Goal: Information Seeking & Learning: Learn about a topic

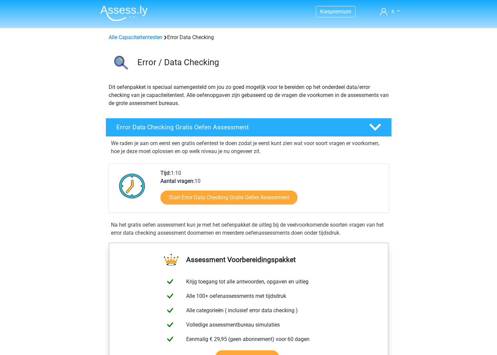
scroll to position [366, 0]
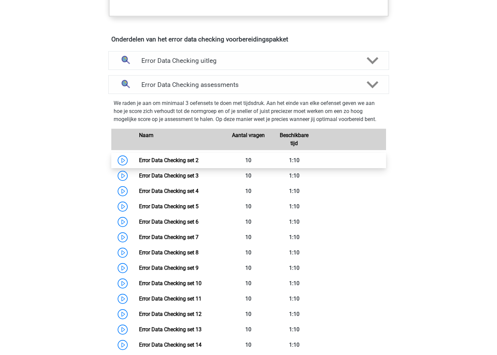
click at [171, 163] on link "Error Data Checking set 2" at bounding box center [168, 160] width 59 height 6
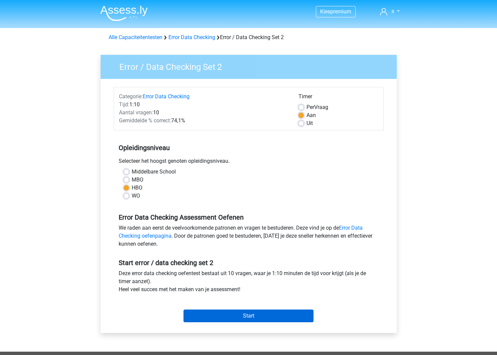
click at [288, 315] on input "Start" at bounding box center [249, 316] width 130 height 13
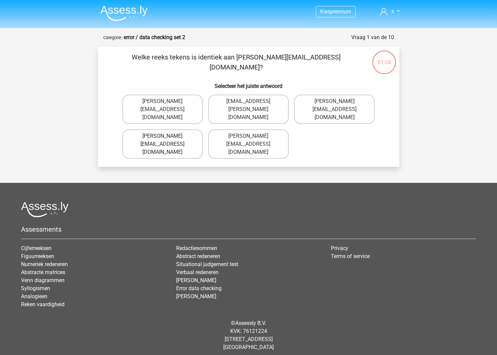
click at [191, 129] on label "Connor.Patterson@gmail.co.uk" at bounding box center [162, 143] width 81 height 29
click at [167, 136] on input "Connor.Patterson@gmail.co.uk" at bounding box center [164, 138] width 4 height 4
radio input "true"
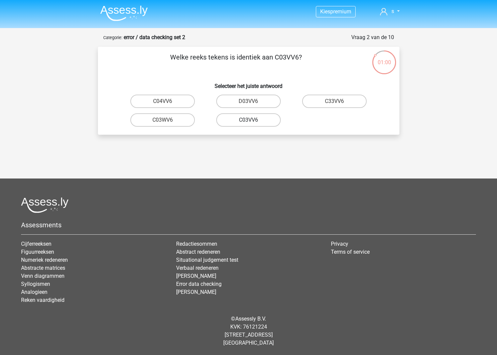
click at [244, 123] on label "C03VV6" at bounding box center [248, 119] width 65 height 13
click at [248, 123] on input "C03VV6" at bounding box center [250, 122] width 4 height 4
radio input "true"
click at [350, 104] on label "jB03CO" at bounding box center [334, 101] width 65 height 13
click at [339, 104] on input "jB03CO" at bounding box center [337, 103] width 4 height 4
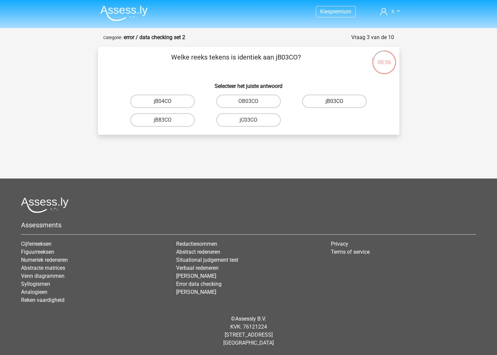
radio input "true"
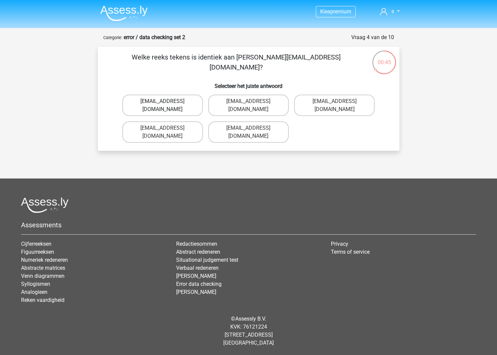
click at [192, 104] on label "Jack_Conley@hotmail.uk.com" at bounding box center [162, 105] width 81 height 21
click at [167, 104] on input "Jack_Conley@hotmail.uk.com" at bounding box center [164, 103] width 4 height 4
radio input "true"
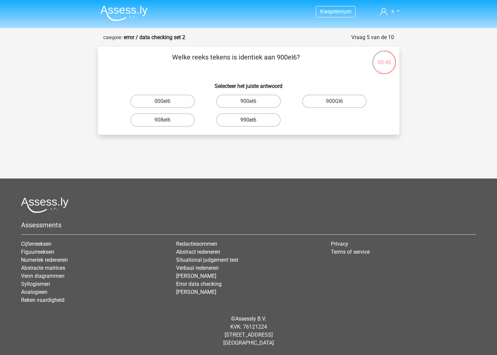
click at [256, 122] on label "990eI6" at bounding box center [248, 119] width 65 height 13
click at [253, 122] on input "990eI6" at bounding box center [250, 122] width 4 height 4
radio input "true"
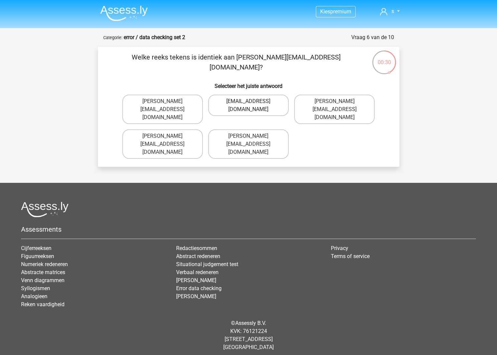
click at [265, 103] on label "Micheal_Meade@joymail.gr" at bounding box center [248, 105] width 81 height 21
click at [253, 103] on input "Micheal_Meade@joymail.gr" at bounding box center [250, 103] width 4 height 4
radio input "true"
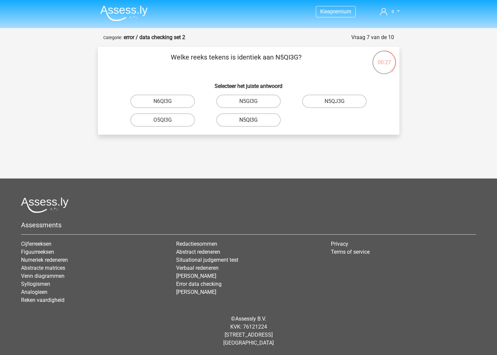
click at [266, 122] on label "N5QI3G" at bounding box center [248, 119] width 65 height 13
click at [253, 122] on input "N5QI3G" at bounding box center [250, 122] width 4 height 4
radio input "true"
click at [176, 120] on label "GP66CC" at bounding box center [162, 119] width 65 height 13
click at [167, 120] on input "GP66CC" at bounding box center [164, 122] width 4 height 4
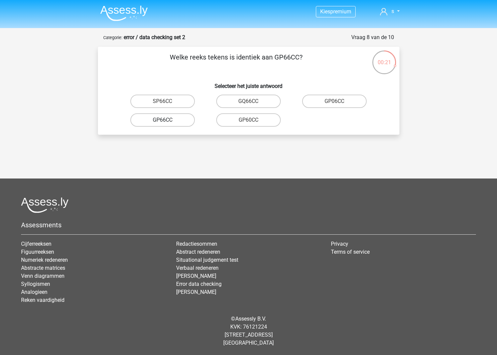
radio input "true"
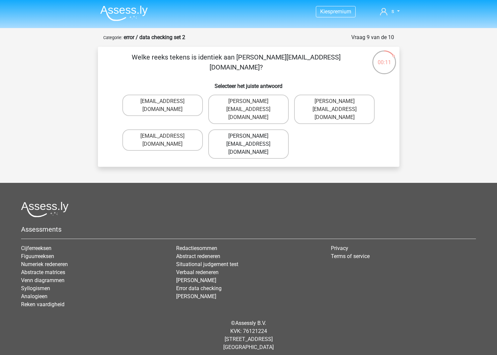
click at [269, 129] on label "Thomas_Mead@joinmail.uk.com" at bounding box center [248, 143] width 81 height 29
click at [253, 136] on input "Thomas_Mead@joinmail.uk.com" at bounding box center [250, 138] width 4 height 4
radio input "true"
click at [314, 109] on label "Richard-Pierson@hotmails.co.com" at bounding box center [334, 109] width 81 height 29
click at [335, 106] on input "Richard-Pierson@hotmails.co.com" at bounding box center [337, 103] width 4 height 4
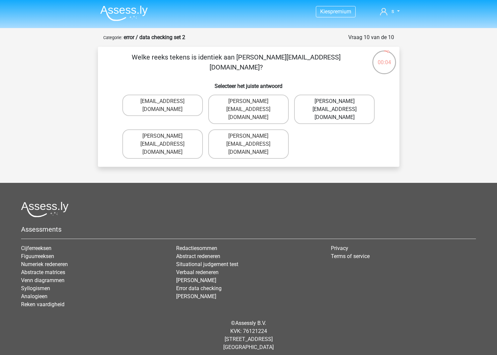
radio input "true"
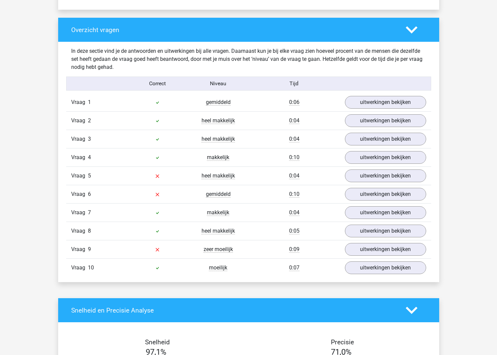
scroll to position [478, 0]
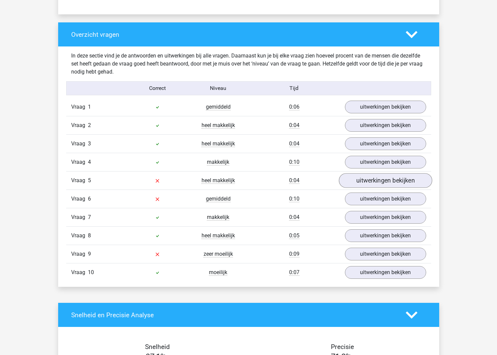
click at [385, 187] on link "uitwerkingen bekijken" at bounding box center [385, 180] width 93 height 15
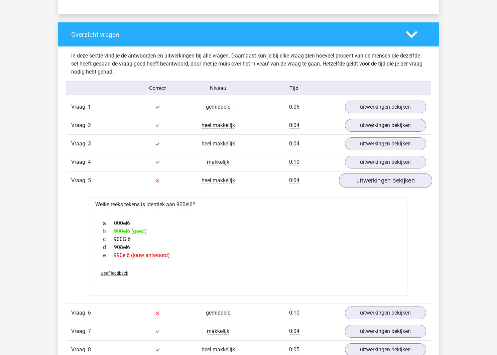
scroll to position [479, 0]
click at [385, 187] on link "uitwerkingen bekijken" at bounding box center [385, 180] width 93 height 15
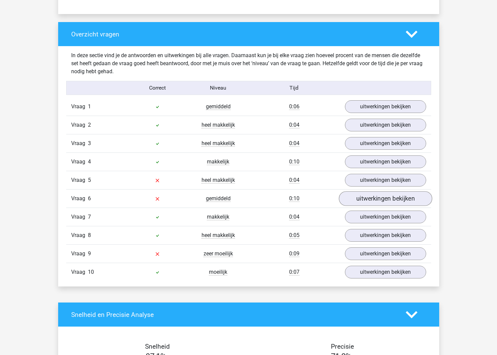
click at [382, 199] on link "uitwerkingen bekijken" at bounding box center [385, 198] width 93 height 15
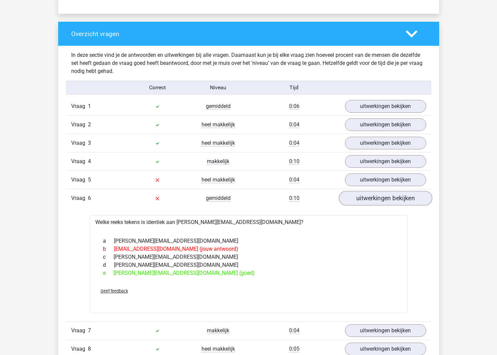
scroll to position [480, 0]
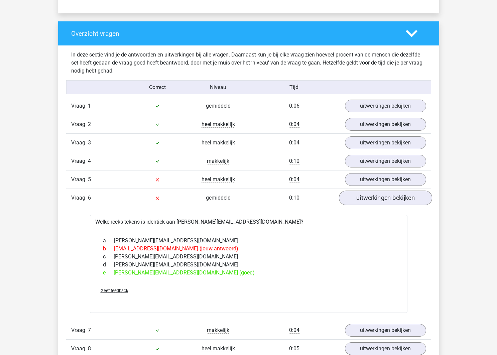
click at [382, 199] on link "uitwerkingen bekijken" at bounding box center [385, 198] width 93 height 15
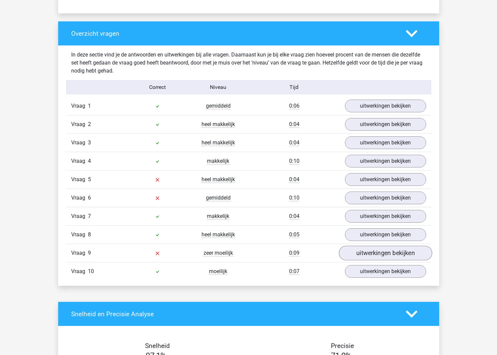
click at [390, 259] on div "Vraag 9 zeer moeilijk 0:09 uitwerkingen bekijken" at bounding box center [248, 253] width 365 height 18
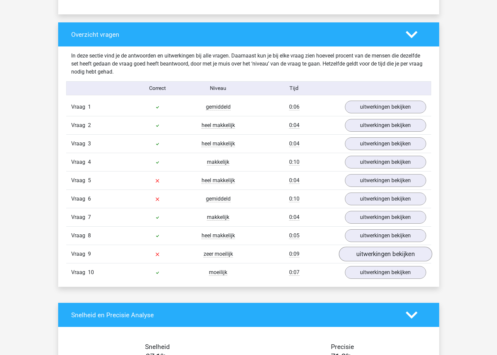
click at [389, 258] on link "uitwerkingen bekijken" at bounding box center [385, 254] width 93 height 15
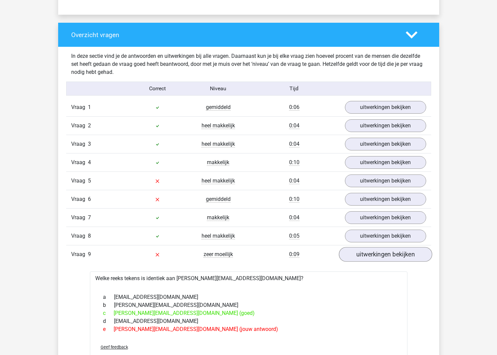
click at [389, 258] on link "uitwerkingen bekijken" at bounding box center [385, 254] width 93 height 15
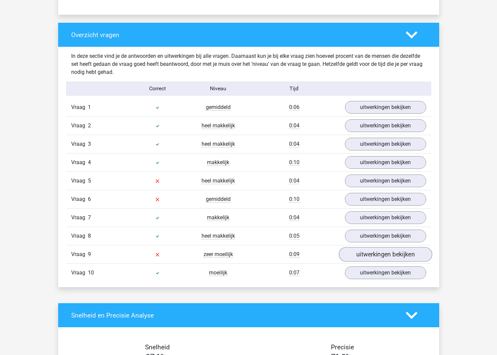
scroll to position [478, 1]
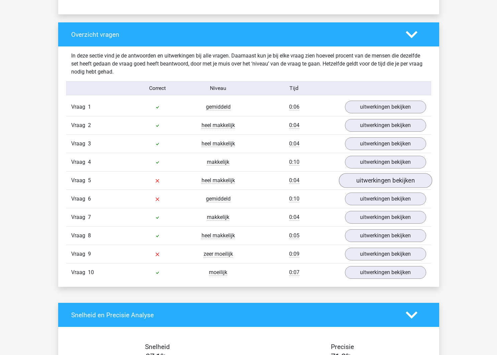
click at [368, 186] on link "uitwerkingen bekijken" at bounding box center [385, 180] width 93 height 15
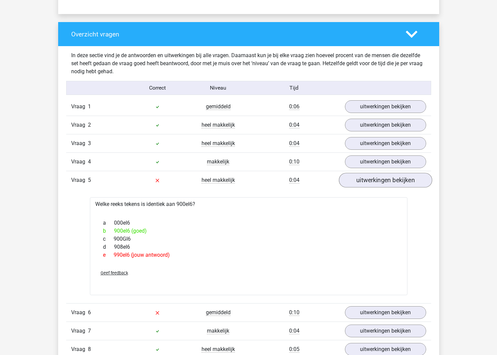
scroll to position [478, 0]
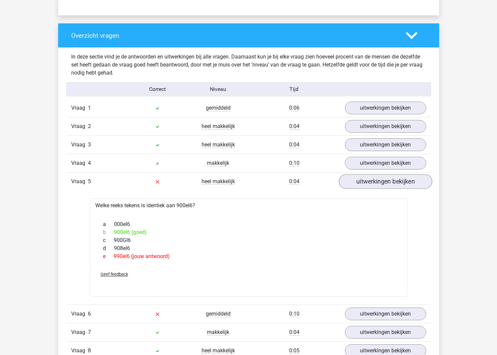
click at [368, 182] on link "uitwerkingen bekijken" at bounding box center [385, 181] width 93 height 15
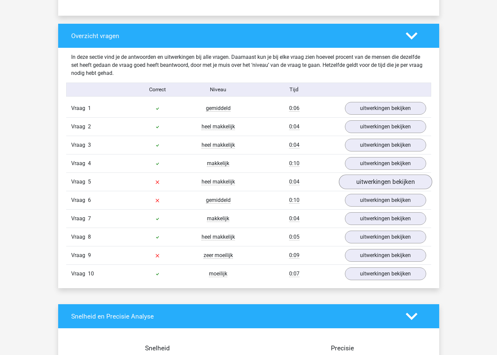
scroll to position [478, 0]
drag, startPoint x: 401, startPoint y: 164, endPoint x: 400, endPoint y: 169, distance: 4.8
click at [400, 169] on link "uitwerkingen bekijken" at bounding box center [385, 163] width 93 height 15
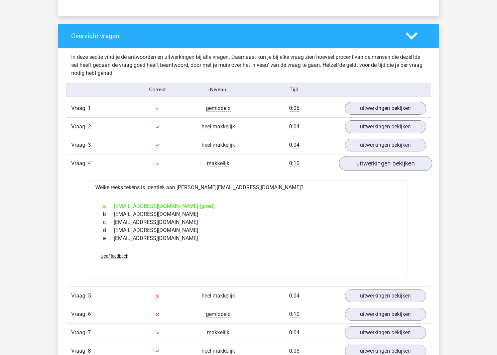
click at [400, 170] on link "uitwerkingen bekijken" at bounding box center [385, 163] width 93 height 15
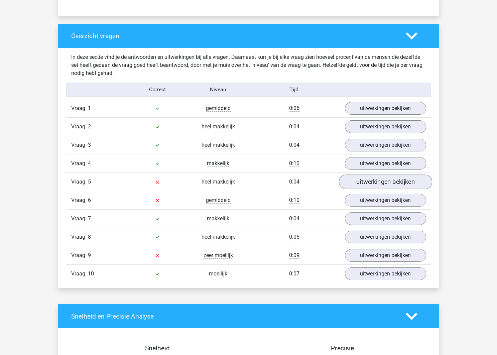
click at [393, 177] on link "uitwerkingen bekijken" at bounding box center [385, 181] width 93 height 15
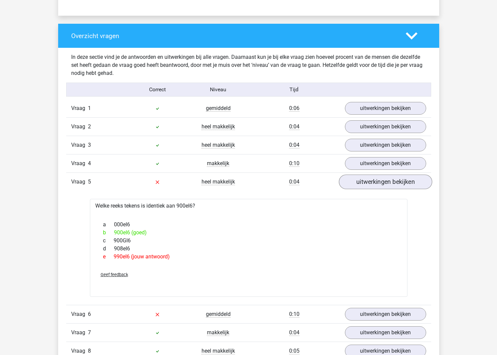
click at [393, 177] on link "uitwerkingen bekijken" at bounding box center [385, 181] width 93 height 15
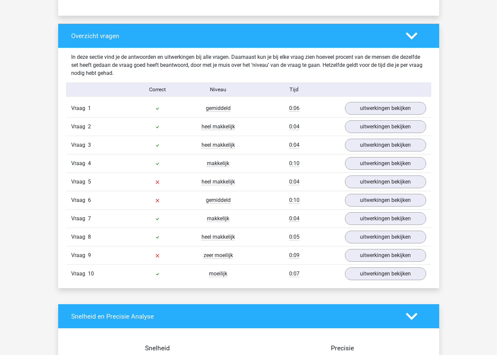
click at [375, 25] on div "Overzicht vragen" at bounding box center [248, 36] width 381 height 24
drag, startPoint x: 407, startPoint y: 49, endPoint x: 406, endPoint y: 43, distance: 6.1
click at [407, 48] on div "In deze sectie vind je de antwoorden en uitwerkingen bij alle vragen. Daarnaast…" at bounding box center [248, 65] width 365 height 35
click at [406, 41] on icon at bounding box center [412, 36] width 12 height 12
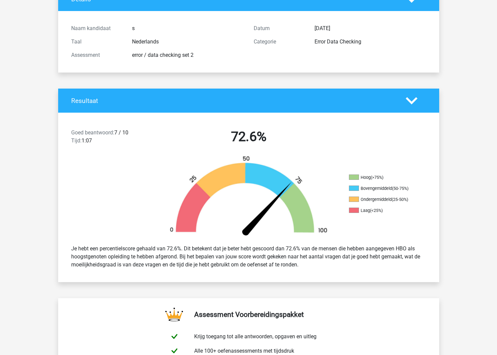
scroll to position [58, 0]
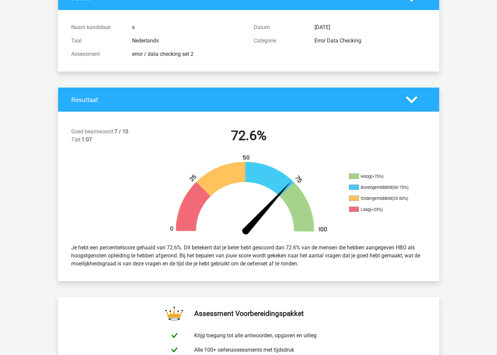
click at [299, 94] on div "Resultaat" at bounding box center [248, 100] width 381 height 24
click at [423, 97] on div at bounding box center [416, 100] width 30 height 12
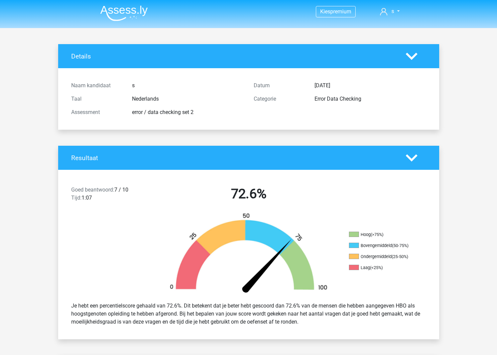
scroll to position [0, 0]
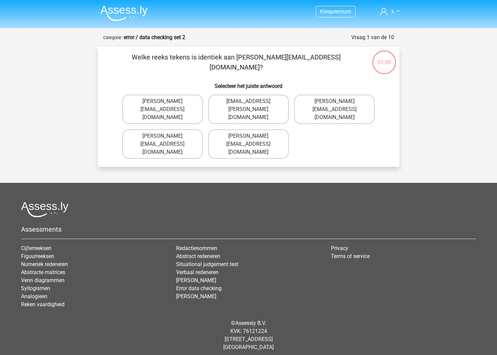
click at [118, 15] on img at bounding box center [123, 13] width 47 height 16
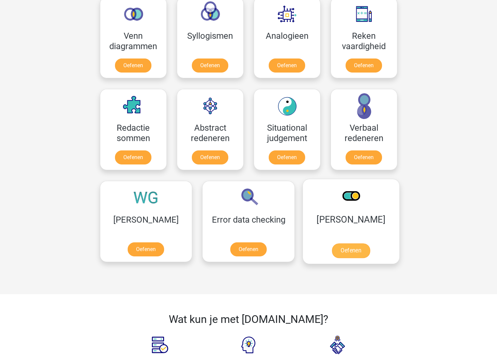
scroll to position [408, 0]
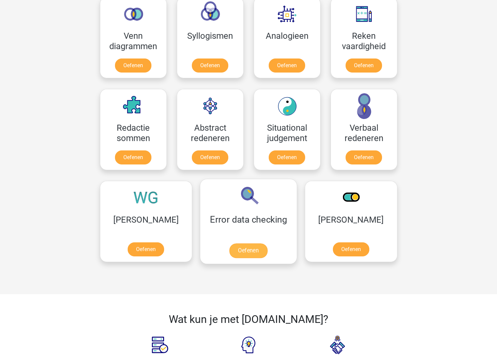
click at [241, 243] on link "Oefenen" at bounding box center [248, 250] width 38 height 15
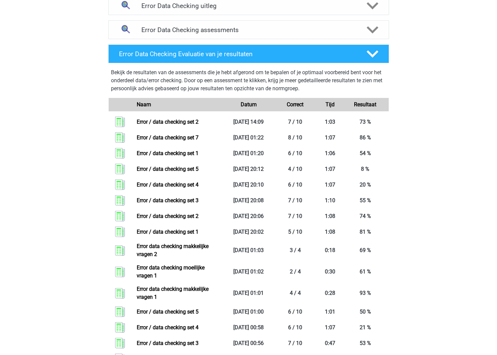
scroll to position [423, 0]
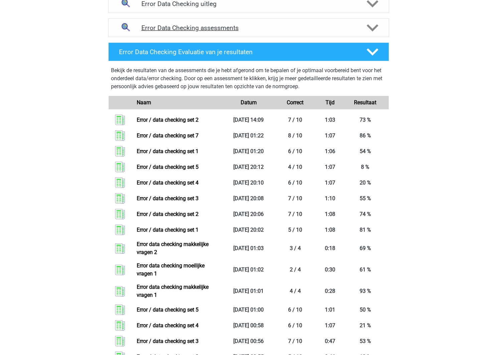
click at [287, 24] on h4 "Error Data Checking assessments" at bounding box center [248, 28] width 215 height 8
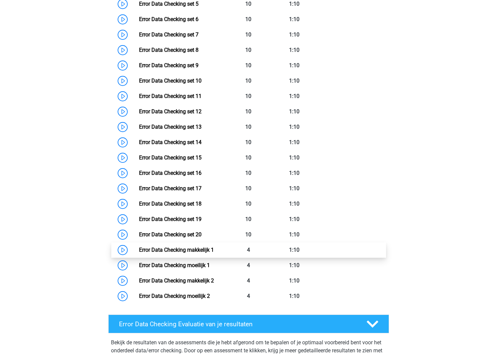
scroll to position [569, 0]
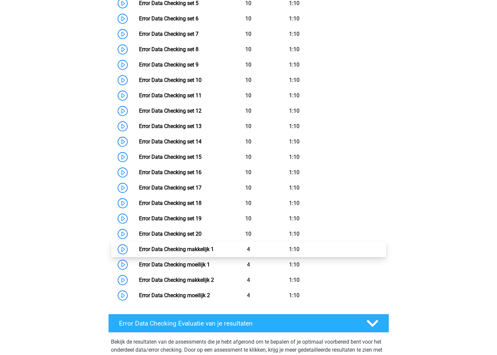
click at [190, 250] on link "Error Data Checking makkelijk 1" at bounding box center [176, 249] width 75 height 6
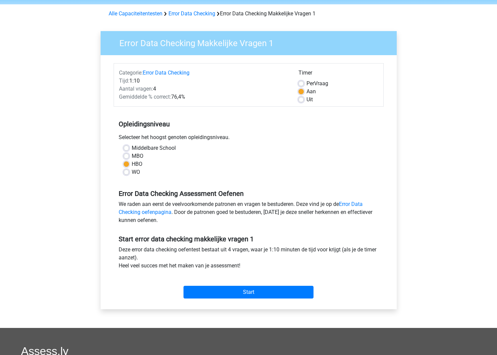
scroll to position [24, 0]
click at [269, 290] on input "Start" at bounding box center [249, 291] width 130 height 13
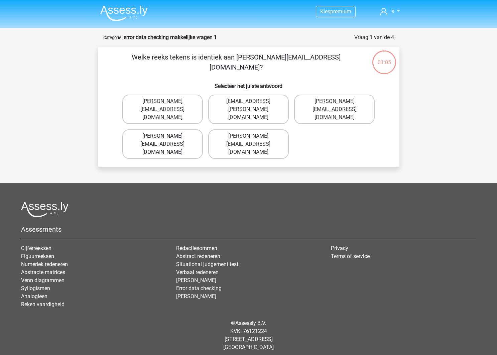
click at [195, 129] on label "[PERSON_NAME][EMAIL_ADDRESS][DOMAIN_NAME]" at bounding box center [162, 143] width 81 height 29
click at [167, 136] on input "[PERSON_NAME][EMAIL_ADDRESS][DOMAIN_NAME]" at bounding box center [164, 138] width 4 height 4
radio input "true"
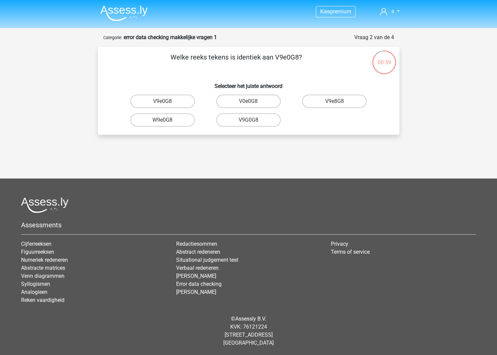
click at [163, 122] on input "W9e0G8" at bounding box center [164, 122] width 4 height 4
radio input "true"
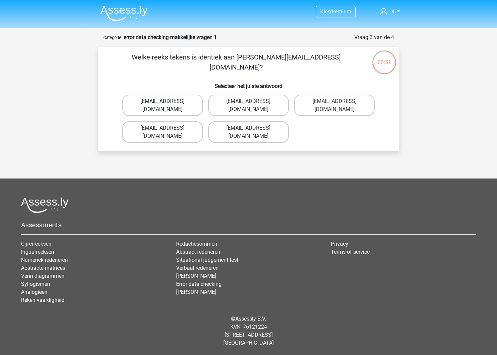
click at [177, 100] on label "Jack_Conley@hotmail.uk.com" at bounding box center [162, 105] width 81 height 21
click at [167, 101] on input "Jack_Conley@hotmail.uk.com" at bounding box center [164, 103] width 4 height 4
radio input "true"
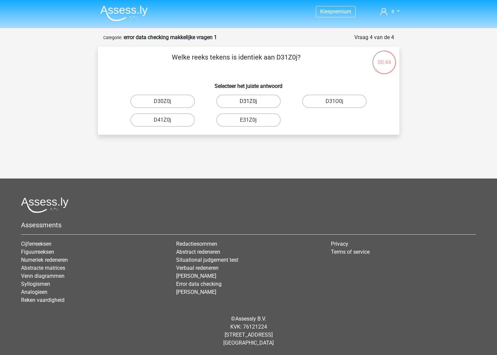
click at [248, 102] on label "D31Z0j" at bounding box center [248, 101] width 65 height 13
click at [248, 102] on input "D31Z0j" at bounding box center [250, 103] width 4 height 4
radio input "true"
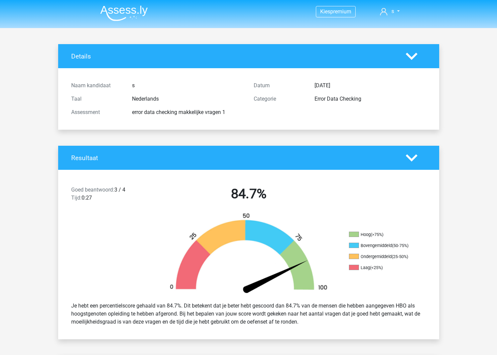
click at [134, 7] on img at bounding box center [123, 13] width 47 height 16
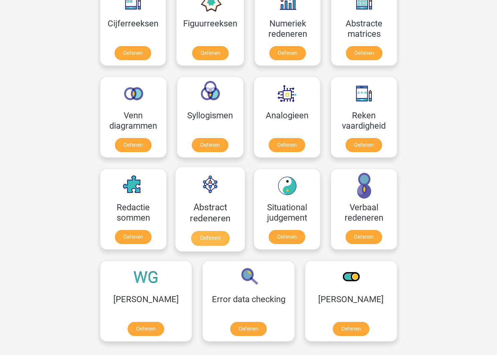
scroll to position [329, 0]
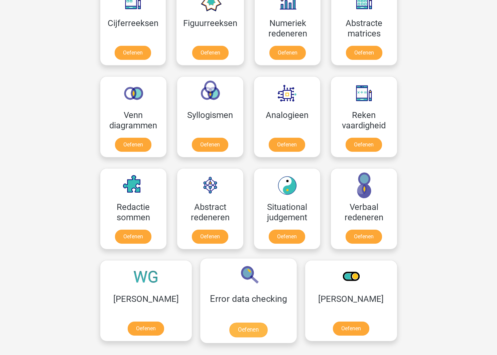
click at [239, 323] on link "Oefenen" at bounding box center [248, 330] width 38 height 15
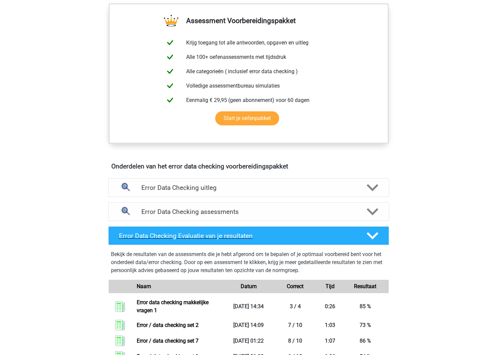
scroll to position [240, 0]
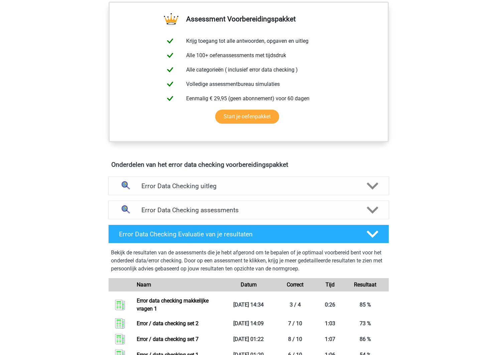
click at [274, 220] on div "Error Data Checking assessments We raden je aan om minimaal 3 oefensets te doen…" at bounding box center [248, 210] width 307 height 24
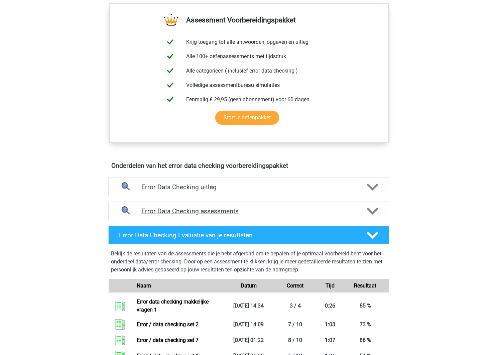
click at [274, 218] on div "Error Data Checking assessments" at bounding box center [248, 211] width 281 height 19
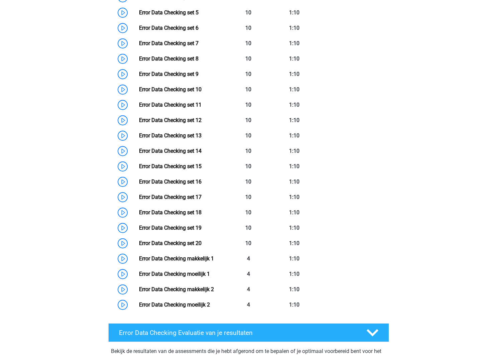
scroll to position [596, 0]
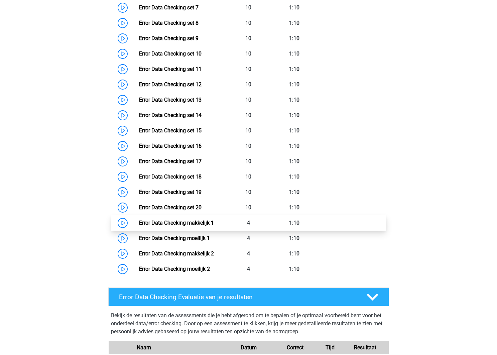
click at [165, 226] on link "Error Data Checking makkelijk 1" at bounding box center [176, 223] width 75 height 6
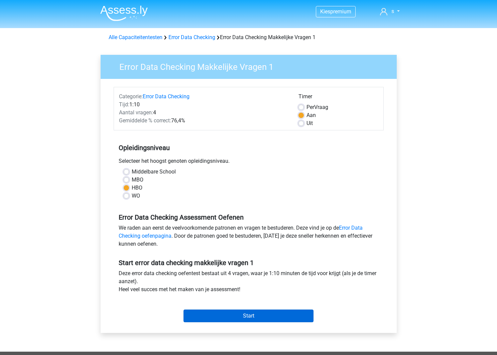
click at [234, 309] on div "Start" at bounding box center [249, 310] width 270 height 23
click at [233, 311] on input "Start" at bounding box center [249, 316] width 130 height 13
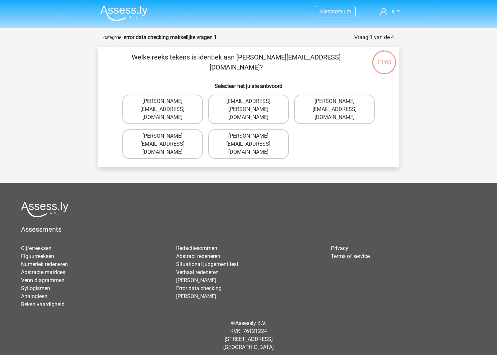
click at [249, 102] on input "Conor.Patterson@gmail.co.uk" at bounding box center [250, 103] width 4 height 4
radio input "true"
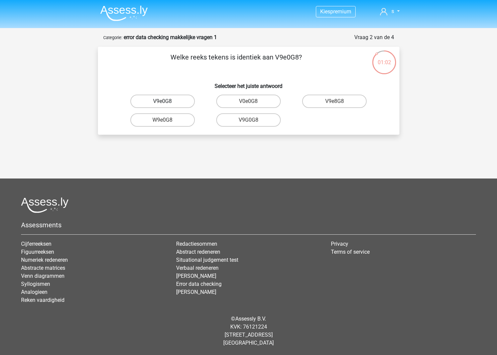
click at [170, 103] on label "V9e0G8" at bounding box center [162, 101] width 65 height 13
click at [167, 103] on input "V9e0G8" at bounding box center [164, 103] width 4 height 4
radio input "true"
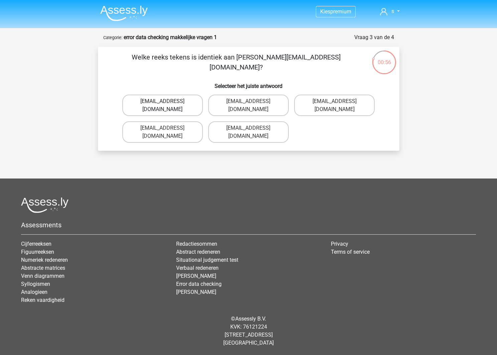
click at [170, 104] on label "Jack_Conley@hotmail.uk.com" at bounding box center [162, 105] width 81 height 21
click at [167, 104] on input "Jack_Conley@hotmail.uk.com" at bounding box center [164, 103] width 4 height 4
radio input "true"
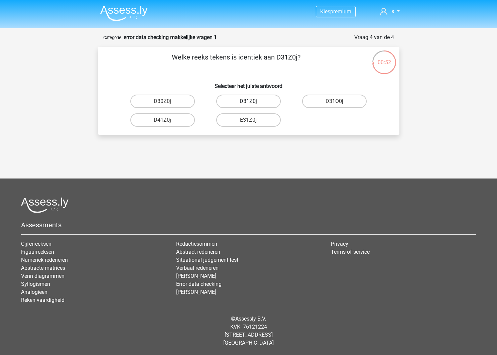
click at [236, 104] on label "D31Z0j" at bounding box center [248, 101] width 65 height 13
click at [248, 104] on input "D31Z0j" at bounding box center [250, 103] width 4 height 4
radio input "true"
click at [140, 16] on img at bounding box center [123, 13] width 47 height 16
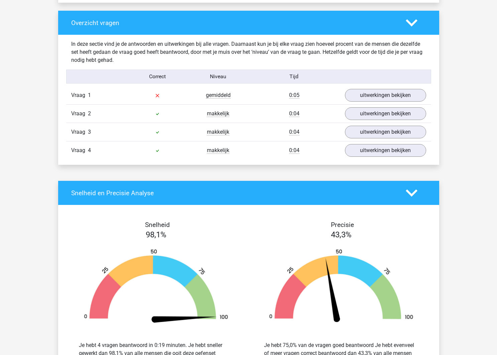
scroll to position [495, 0]
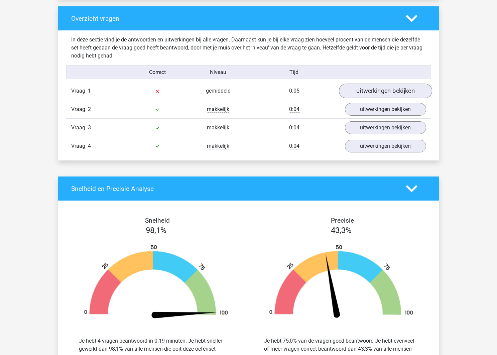
click at [382, 85] on link "uitwerkingen bekijken" at bounding box center [385, 91] width 93 height 15
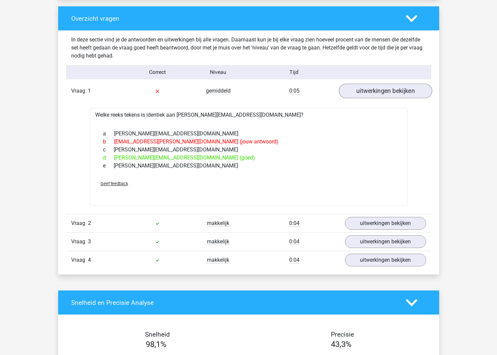
click at [382, 88] on link "uitwerkingen bekijken" at bounding box center [385, 91] width 93 height 15
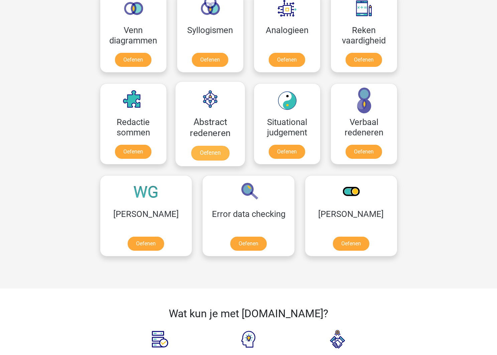
scroll to position [417, 0]
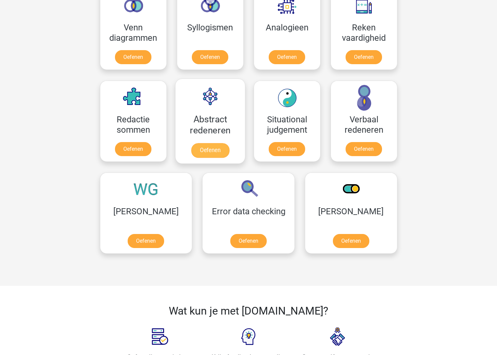
click at [209, 143] on link "Oefenen" at bounding box center [210, 150] width 38 height 15
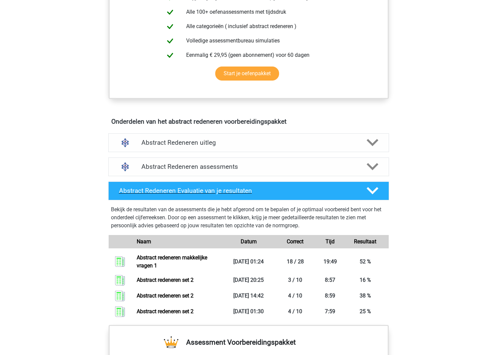
scroll to position [285, 0]
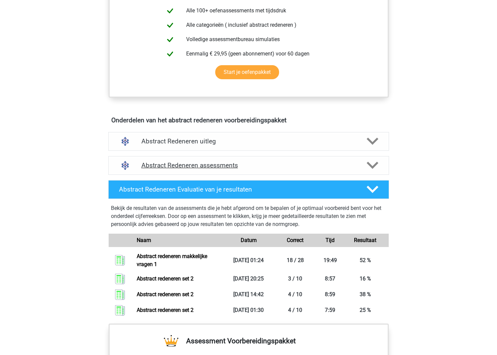
click at [286, 173] on div "Abstract Redeneren assessments" at bounding box center [248, 165] width 281 height 19
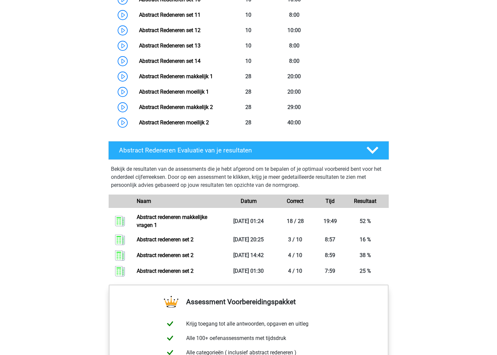
scroll to position [651, 0]
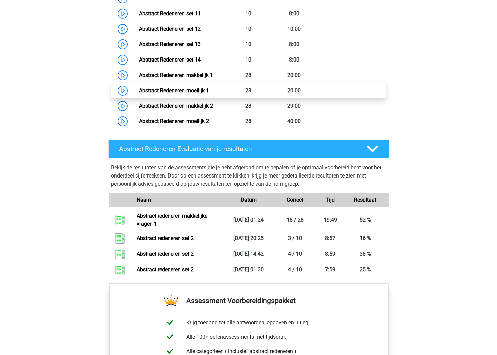
click at [146, 91] on link "Abstract Redeneren moeilijk 1" at bounding box center [174, 90] width 70 height 6
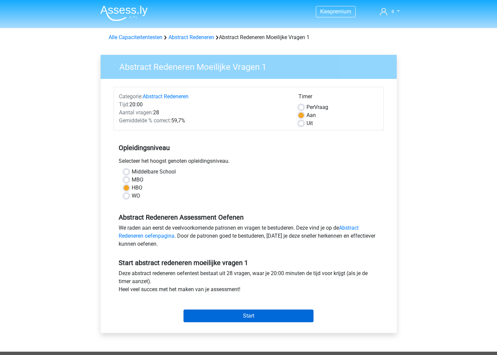
click at [241, 320] on input "Start" at bounding box center [249, 316] width 130 height 13
click at [151, 37] on link "Alle Capaciteitentesten" at bounding box center [136, 37] width 54 height 6
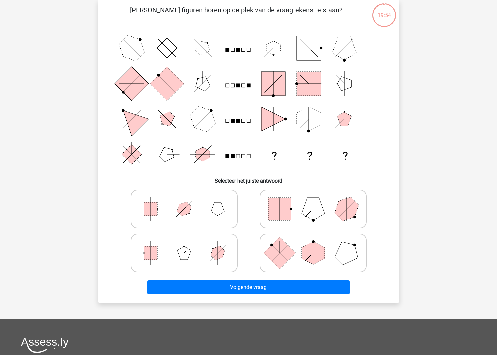
scroll to position [47, 0]
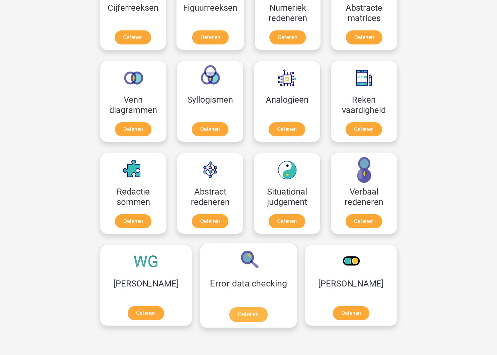
scroll to position [345, 0]
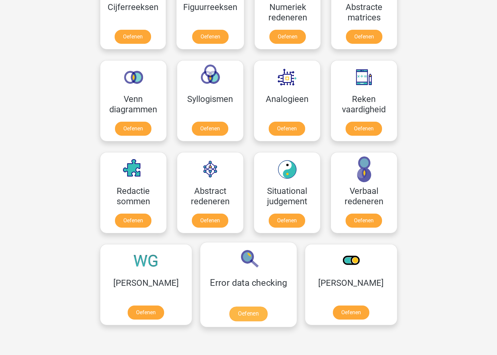
click at [231, 307] on link "Oefenen" at bounding box center [248, 314] width 38 height 15
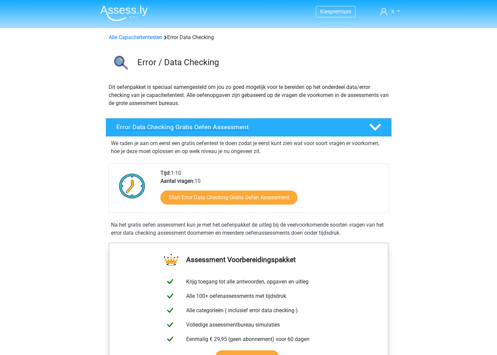
click at [269, 130] on h4 "Error Data Checking Gratis Oefen Assessment" at bounding box center [237, 127] width 242 height 8
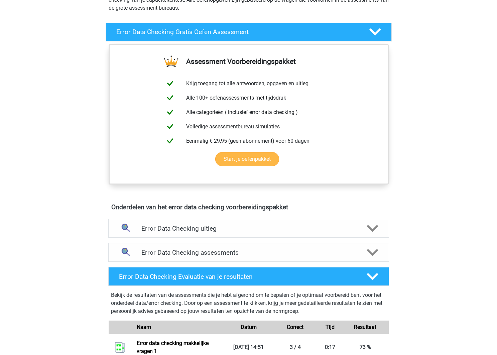
scroll to position [95, 0]
click at [258, 259] on div "Error Data Checking assessments" at bounding box center [248, 252] width 281 height 19
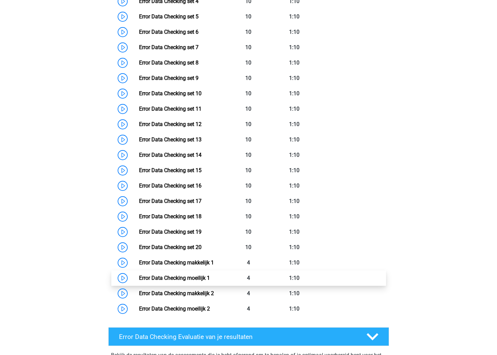
scroll to position [455, 0]
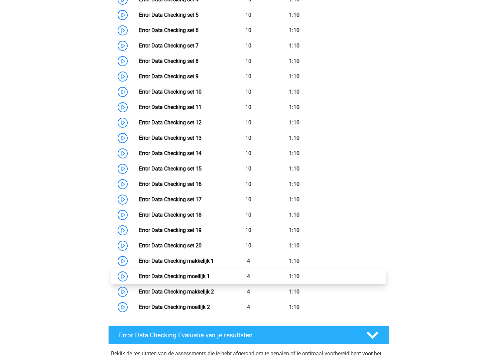
click at [210, 276] on link "Error Data Checking moeilijk 1" at bounding box center [174, 276] width 71 height 6
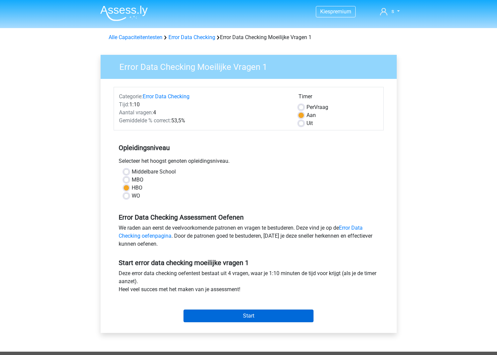
click at [248, 315] on input "Start" at bounding box center [249, 316] width 130 height 13
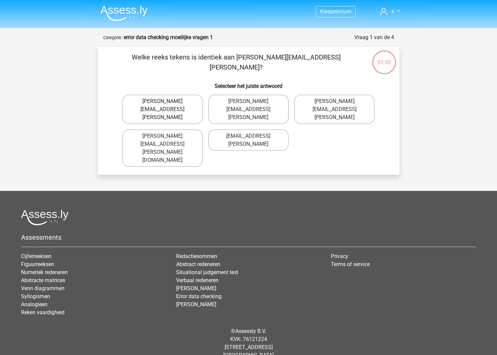
click at [180, 103] on label "[PERSON_NAME][EMAIL_ADDRESS][PERSON_NAME]" at bounding box center [162, 109] width 81 height 29
click at [167, 103] on input "[PERSON_NAME][EMAIL_ADDRESS][PERSON_NAME]" at bounding box center [164, 103] width 4 height 4
radio input "true"
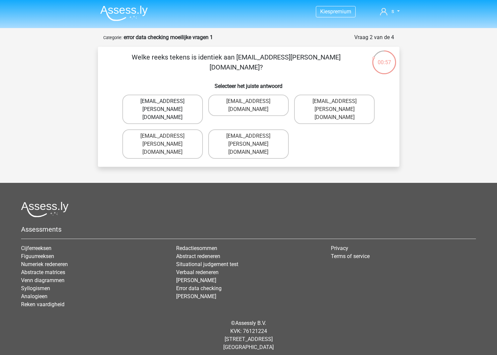
click at [187, 111] on label "Ava-Carroll@mailme.com.uk" at bounding box center [162, 109] width 81 height 29
click at [167, 106] on input "Ava-Carroll@mailme.com.uk" at bounding box center [164, 103] width 4 height 4
radio input "true"
click at [278, 129] on label "Michael_Meade@joymail.gr" at bounding box center [248, 143] width 81 height 29
click at [253, 136] on input "Michael_Meade@joymail.gr" at bounding box center [250, 138] width 4 height 4
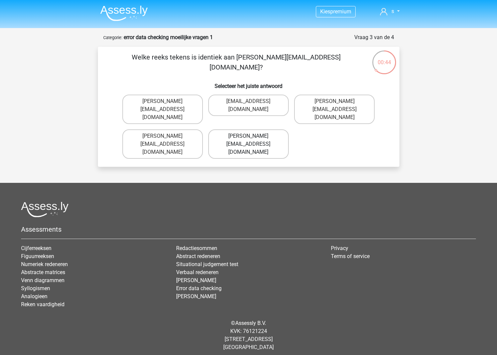
radio input "true"
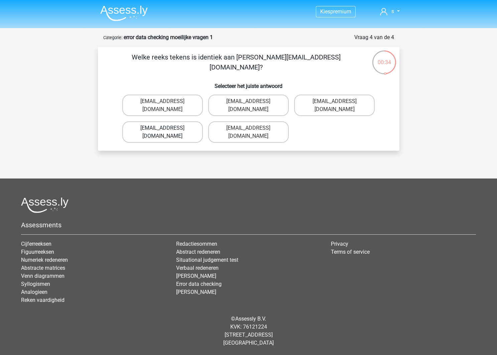
click at [188, 124] on label "Theo+Sadler@g-mail.uk.com" at bounding box center [162, 131] width 81 height 21
click at [167, 128] on input "Theo+Sadler@g-mail.uk.com" at bounding box center [164, 130] width 4 height 4
radio input "true"
click at [125, 19] on img at bounding box center [123, 13] width 47 height 16
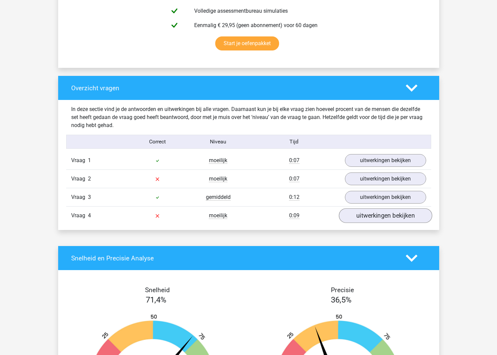
scroll to position [426, 0]
click at [376, 212] on link "uitwerkingen bekijken" at bounding box center [385, 215] width 93 height 15
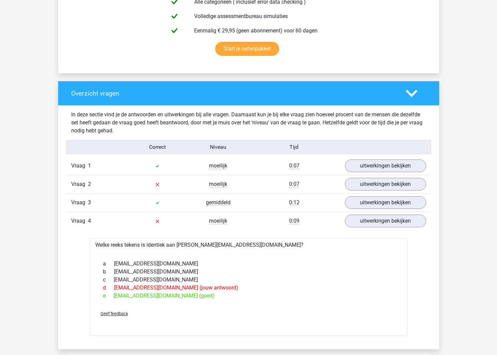
scroll to position [419, 0]
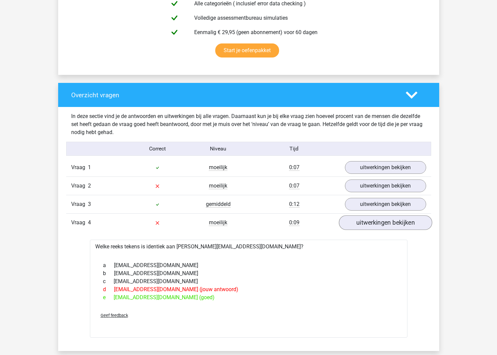
click at [385, 223] on link "uitwerkingen bekijken" at bounding box center [385, 222] width 93 height 15
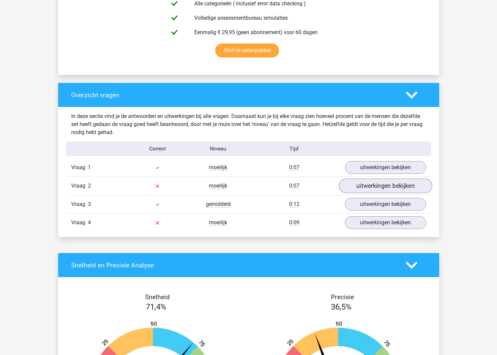
click at [385, 181] on link "uitwerkingen bekijken" at bounding box center [385, 185] width 93 height 15
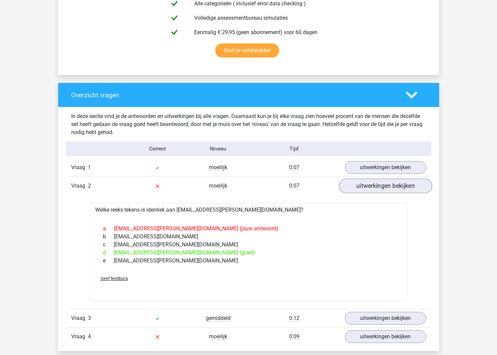
click at [384, 182] on link "uitwerkingen bekijken" at bounding box center [385, 185] width 93 height 15
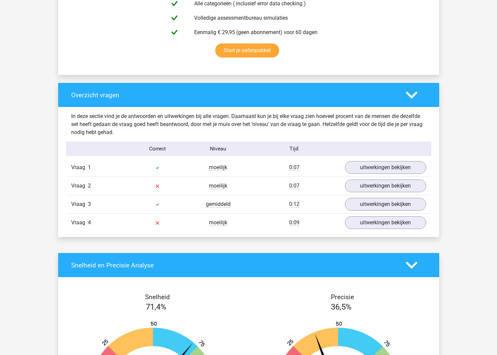
drag, startPoint x: 400, startPoint y: 94, endPoint x: 409, endPoint y: 96, distance: 9.4
click at [401, 94] on div at bounding box center [416, 95] width 30 height 12
click at [418, 95] on div at bounding box center [416, 95] width 30 height 12
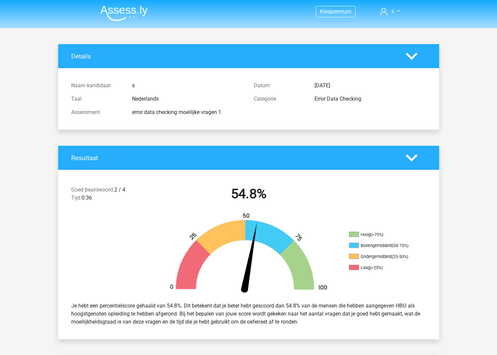
scroll to position [0, 0]
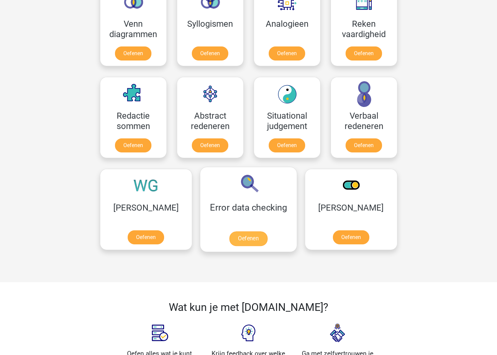
scroll to position [421, 0]
click at [229, 231] on link "Oefenen" at bounding box center [248, 238] width 38 height 15
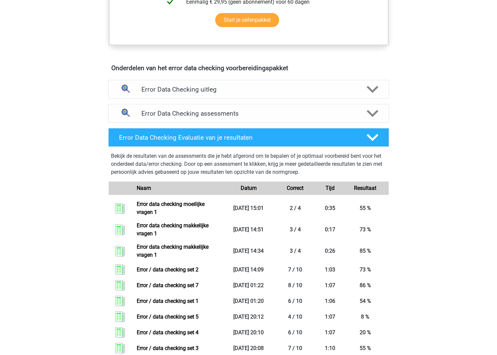
scroll to position [340, 0]
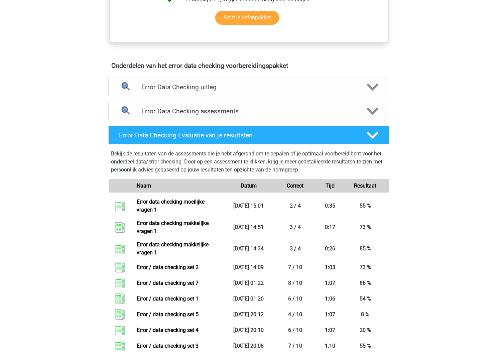
click at [211, 118] on div "Error Data Checking assessments" at bounding box center [248, 111] width 281 height 19
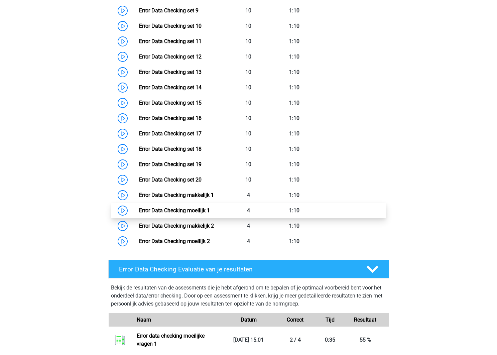
scroll to position [624, 0]
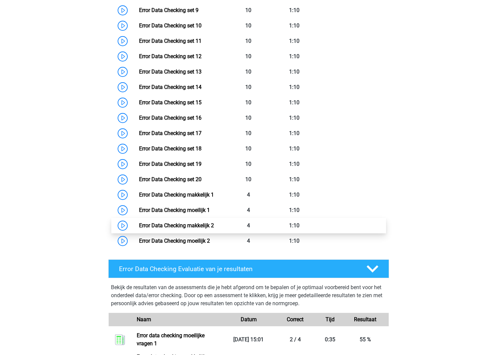
click at [180, 222] on link "Error Data Checking makkelijk 2" at bounding box center [176, 225] width 75 height 6
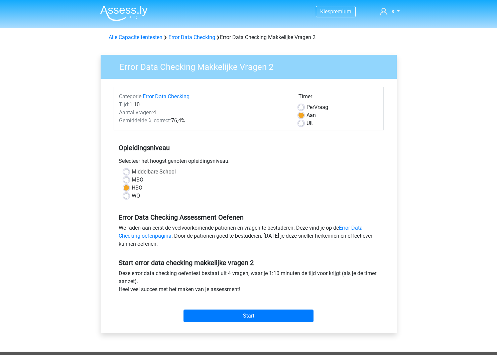
click at [219, 323] on div "Start" at bounding box center [249, 310] width 270 height 29
click at [222, 319] on input "Start" at bounding box center [249, 316] width 130 height 13
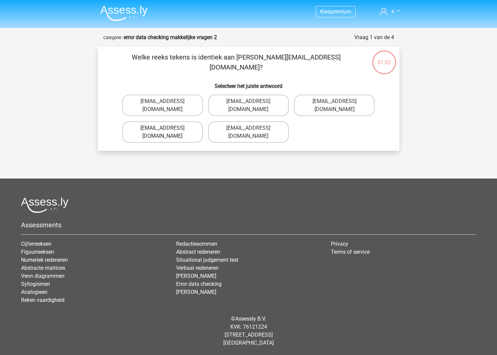
click at [180, 124] on label "Jack_Conly@hotmail.uk.com" at bounding box center [162, 131] width 81 height 21
click at [167, 128] on input "Jack_Conly@hotmail.uk.com" at bounding box center [164, 130] width 4 height 4
radio input "true"
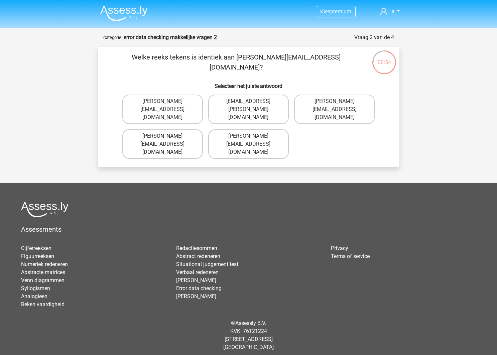
click at [200, 129] on label "Connor.Patterson@gmail.co.uk" at bounding box center [162, 143] width 81 height 29
click at [167, 136] on input "Connor.Patterson@gmail.co.uk" at bounding box center [164, 138] width 4 height 4
radio input "true"
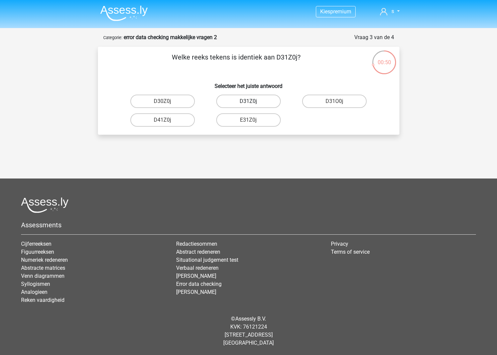
click at [264, 103] on label "D31Z0j" at bounding box center [248, 101] width 65 height 13
click at [253, 103] on input "D31Z0j" at bounding box center [250, 103] width 4 height 4
radio input "true"
click at [174, 104] on label "V9e0G8" at bounding box center [162, 101] width 65 height 13
click at [167, 104] on input "V9e0G8" at bounding box center [164, 103] width 4 height 4
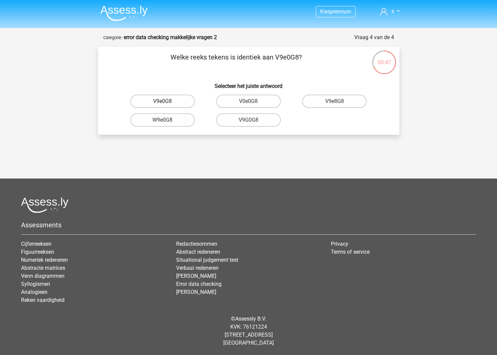
radio input "true"
click at [134, 11] on img at bounding box center [123, 13] width 47 height 16
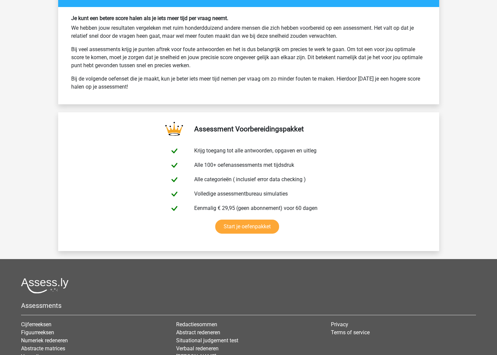
scroll to position [944, 0]
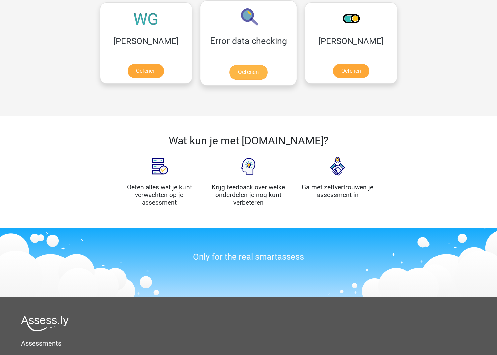
scroll to position [596, 0]
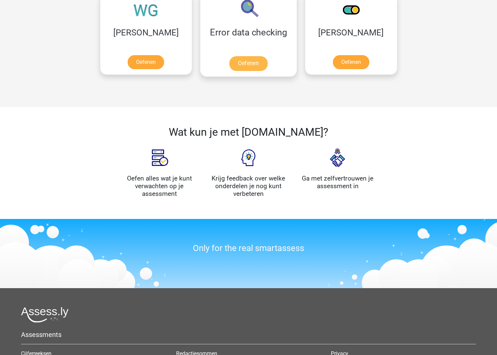
click at [229, 56] on link "Oefenen" at bounding box center [248, 63] width 38 height 15
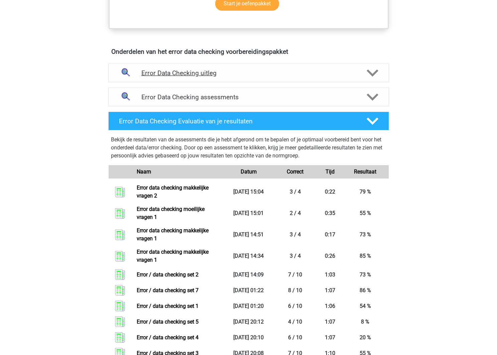
scroll to position [349, 0]
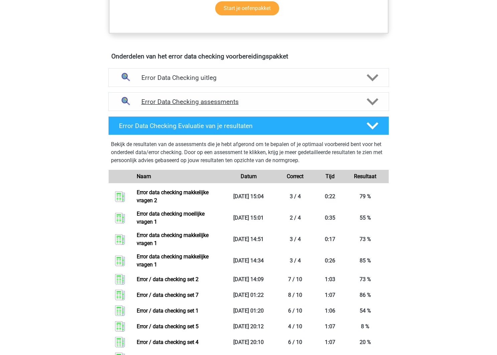
click at [282, 97] on div "Error Data Checking assessments" at bounding box center [248, 101] width 281 height 19
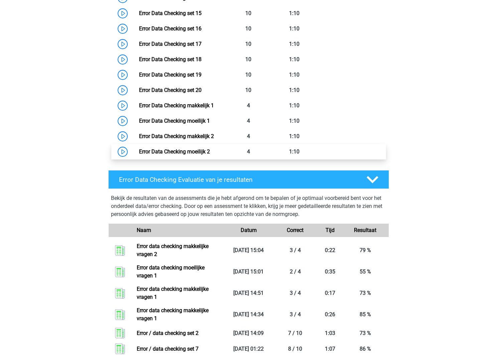
scroll to position [712, 0]
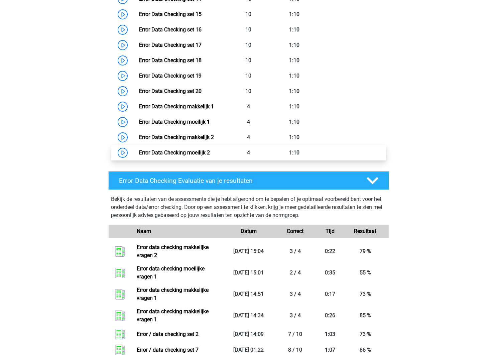
click at [210, 150] on link "Error Data Checking moeilijk 2" at bounding box center [174, 152] width 71 height 6
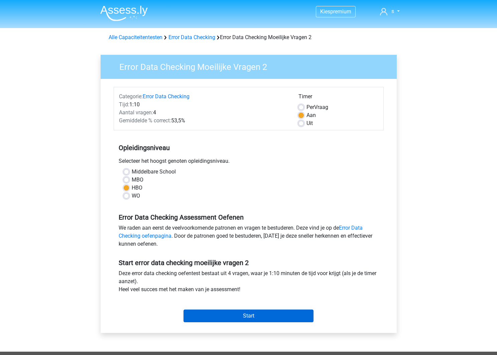
click at [218, 312] on input "Start" at bounding box center [249, 316] width 130 height 13
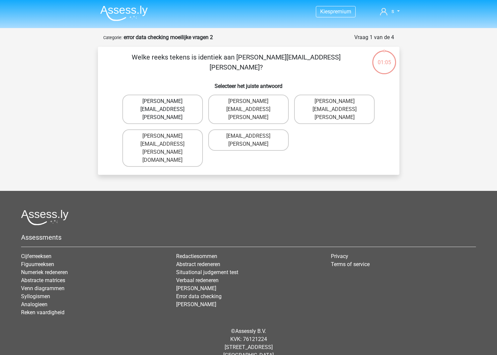
click at [180, 104] on label "[PERSON_NAME][EMAIL_ADDRESS][PERSON_NAME]" at bounding box center [162, 109] width 81 height 29
click at [167, 104] on input "[PERSON_NAME][EMAIL_ADDRESS][PERSON_NAME]" at bounding box center [164, 103] width 4 height 4
radio input "true"
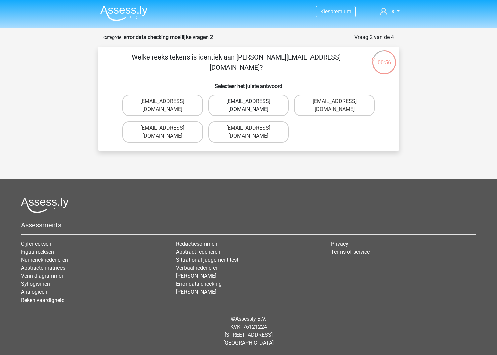
click at [264, 104] on label "[EMAIL_ADDRESS][DOMAIN_NAME]" at bounding box center [248, 105] width 81 height 21
click at [253, 104] on input "Theo+Sadler@Gmail.com.uk" at bounding box center [250, 103] width 4 height 4
radio input "true"
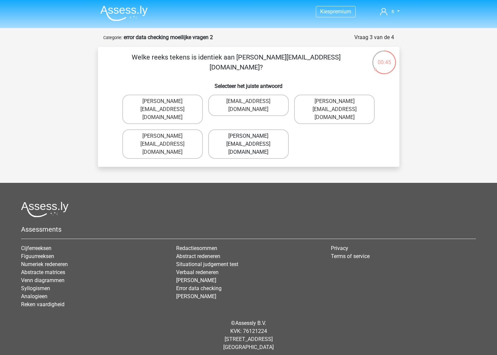
click at [265, 129] on label "Michael_Meade@joymail.gr" at bounding box center [248, 143] width 81 height 29
click at [253, 136] on input "Michael_Meade@joymail.gr" at bounding box center [250, 138] width 4 height 4
radio input "true"
click at [186, 139] on label "Ava-Carroll@mailme.uk.com" at bounding box center [162, 143] width 81 height 29
click at [167, 139] on input "Ava-Carroll@mailme.uk.com" at bounding box center [164, 138] width 4 height 4
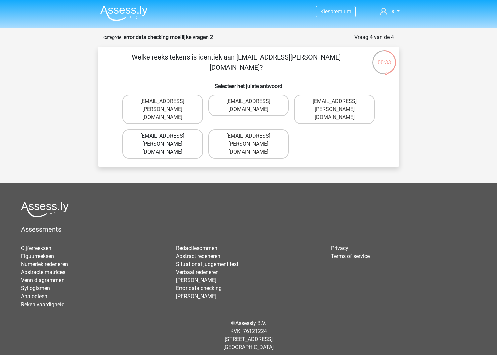
radio input "true"
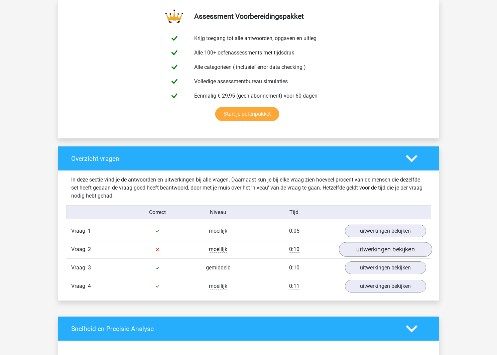
scroll to position [355, 0]
click at [372, 248] on link "uitwerkingen bekijken" at bounding box center [385, 249] width 93 height 15
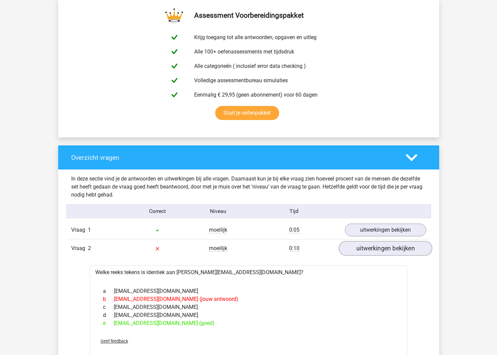
scroll to position [349, 0]
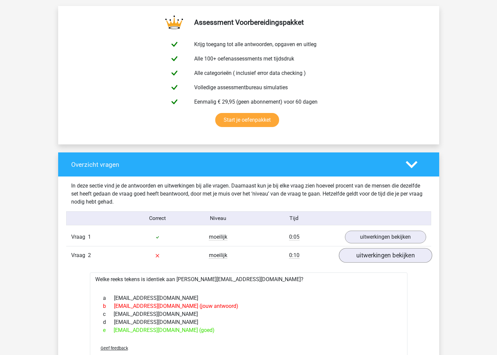
click at [372, 248] on link "uitwerkingen bekijken" at bounding box center [385, 255] width 93 height 15
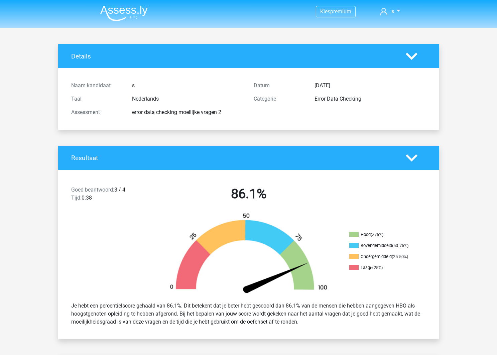
scroll to position [0, 0]
click at [98, 12] on li at bounding box center [121, 12] width 53 height 18
click at [101, 11] on img at bounding box center [123, 13] width 47 height 16
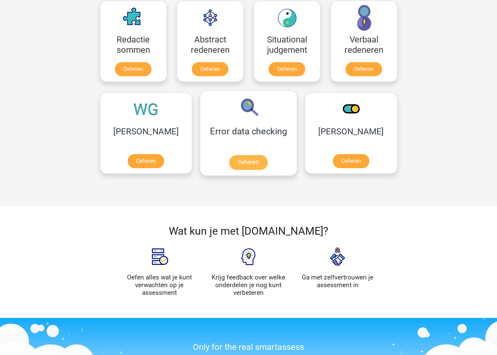
scroll to position [495, 0]
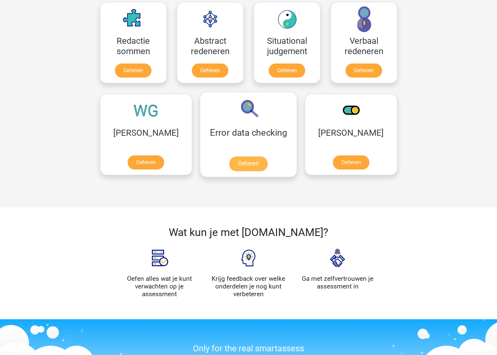
click at [235, 156] on link "Oefenen" at bounding box center [248, 163] width 38 height 15
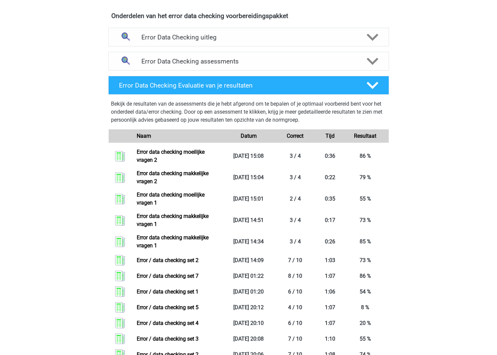
scroll to position [389, 0]
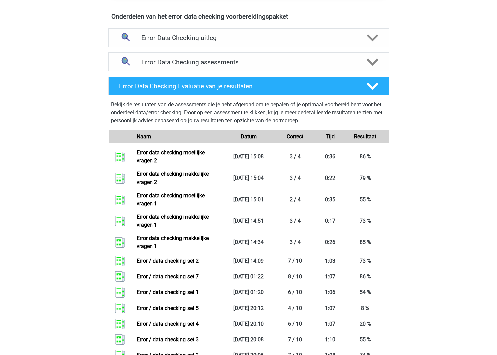
click at [275, 62] on h4 "Error Data Checking assessments" at bounding box center [248, 62] width 215 height 8
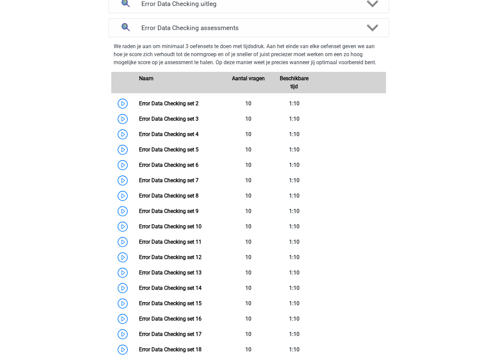
scroll to position [422, 0]
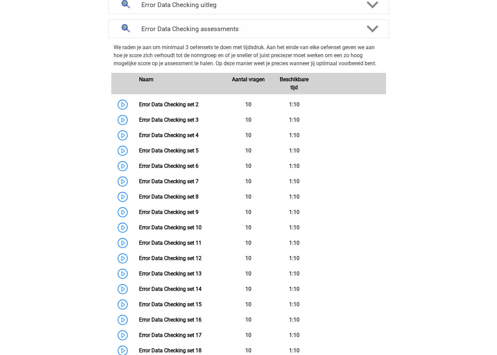
click at [217, 41] on div "We raden je aan om minimaal 3 oefensets te doen met tijdsdruk. Aan het einde va…" at bounding box center [249, 246] width 286 height 410
click at [222, 36] on div "Error Data Checking assessments" at bounding box center [248, 28] width 281 height 19
